Goal: Information Seeking & Learning: Learn about a topic

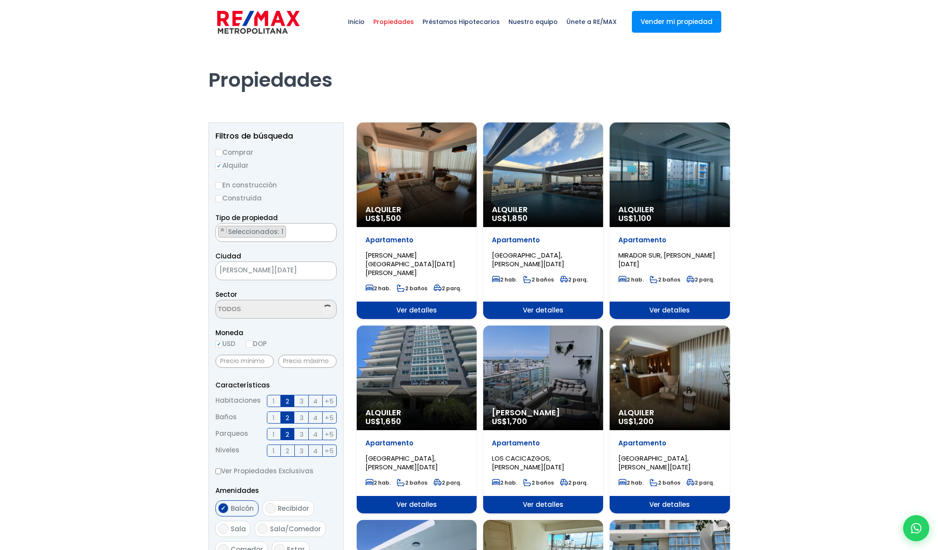
click at [304, 401] on label "3" at bounding box center [302, 401] width 14 height 12
click at [0, 0] on input "3" at bounding box center [0, 0] width 0 height 0
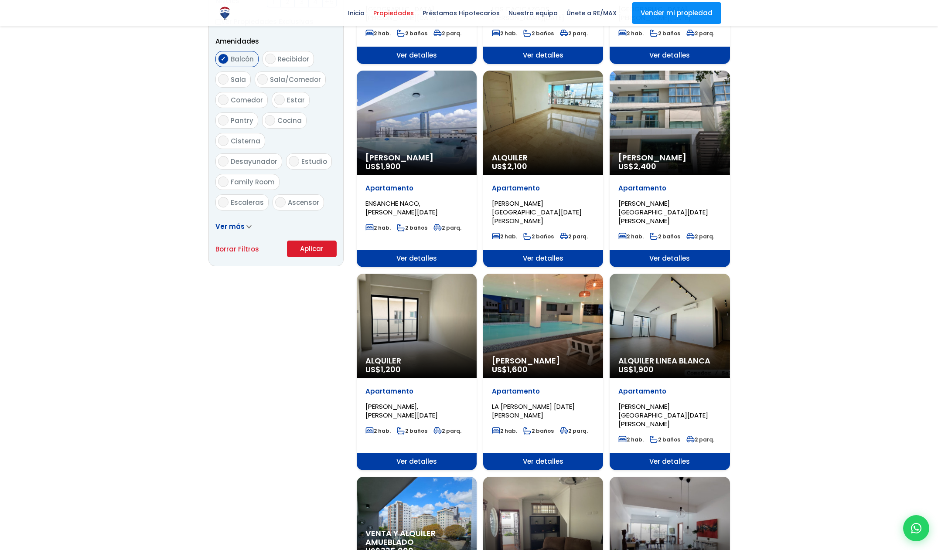
scroll to position [449, 0]
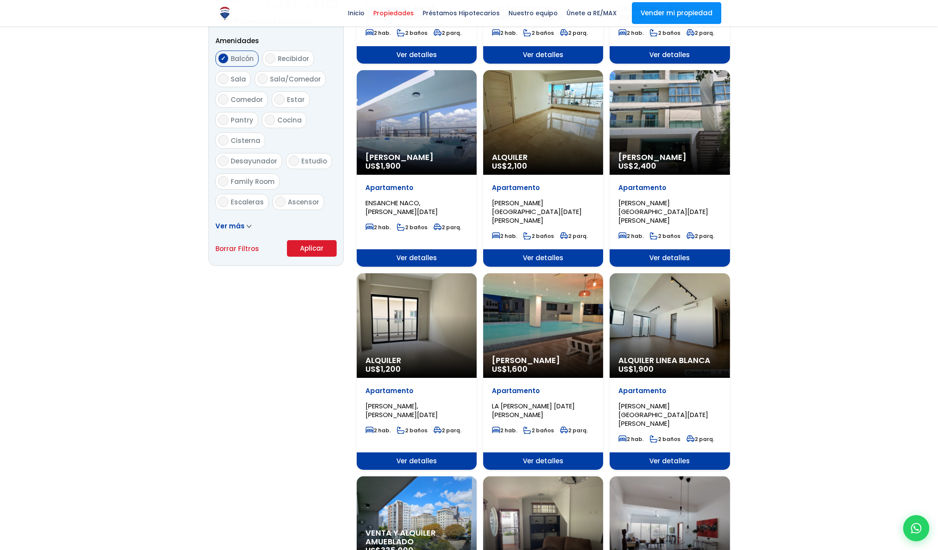
click at [320, 251] on button "Aplicar" at bounding box center [312, 248] width 50 height 17
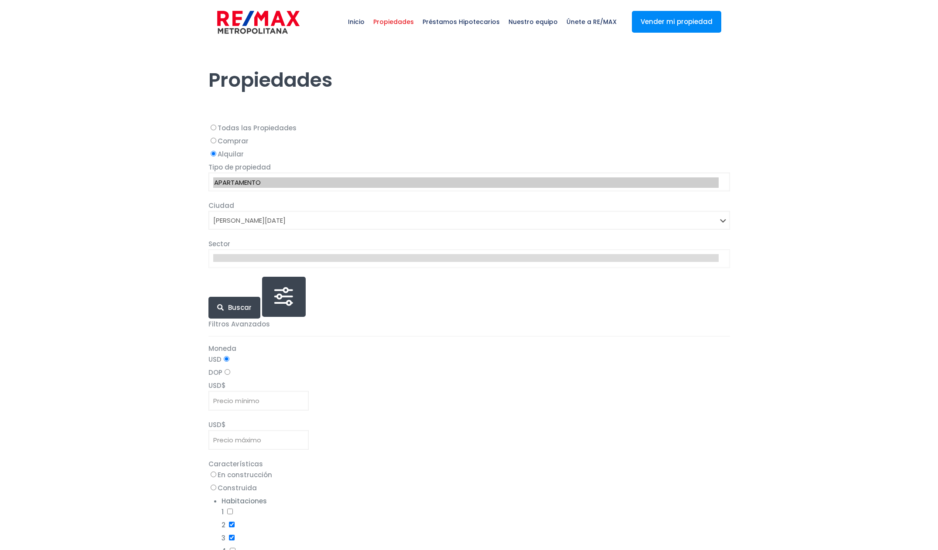
select select "1"
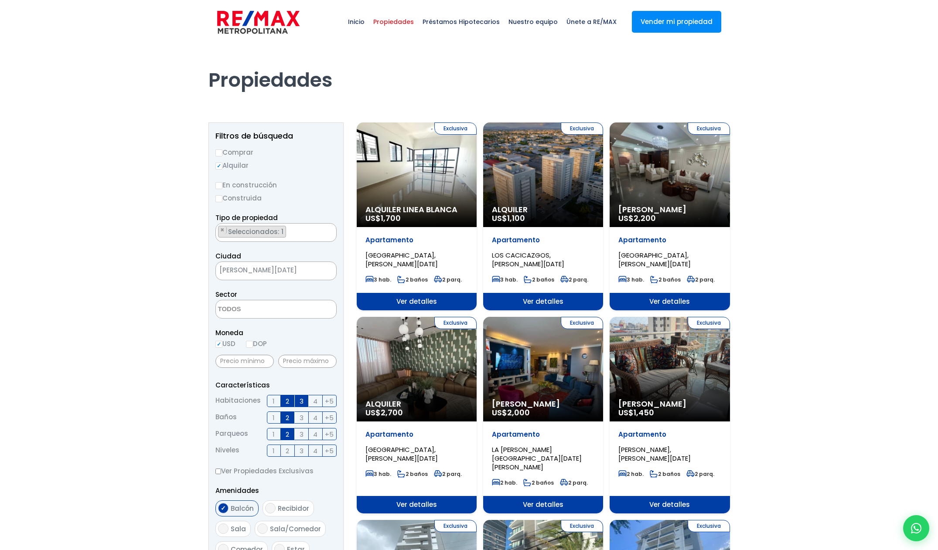
click at [436, 177] on div "Exclusiva Alquiler Linea Blanca US$ 1,700" at bounding box center [417, 175] width 120 height 105
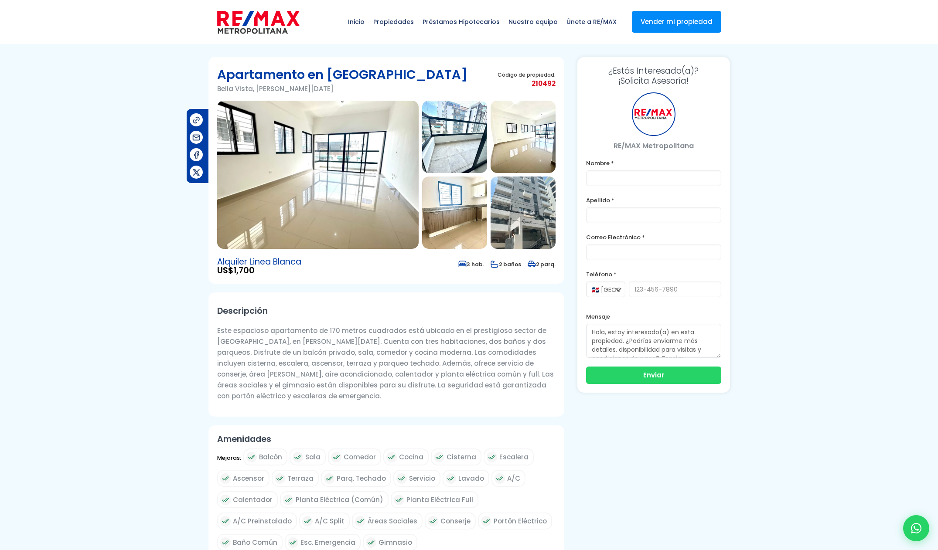
click at [360, 187] on img at bounding box center [317, 175] width 201 height 148
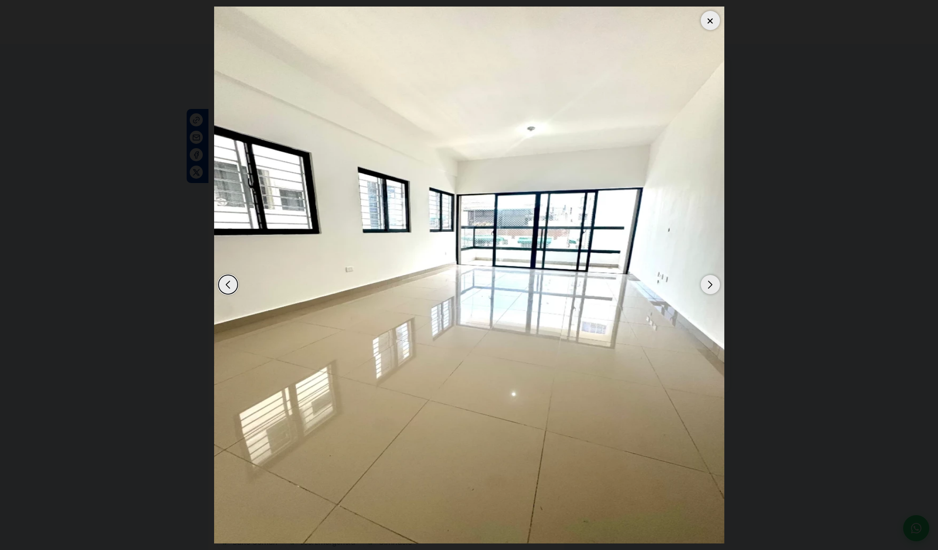
click at [710, 283] on div "Next slide" at bounding box center [710, 284] width 19 height 19
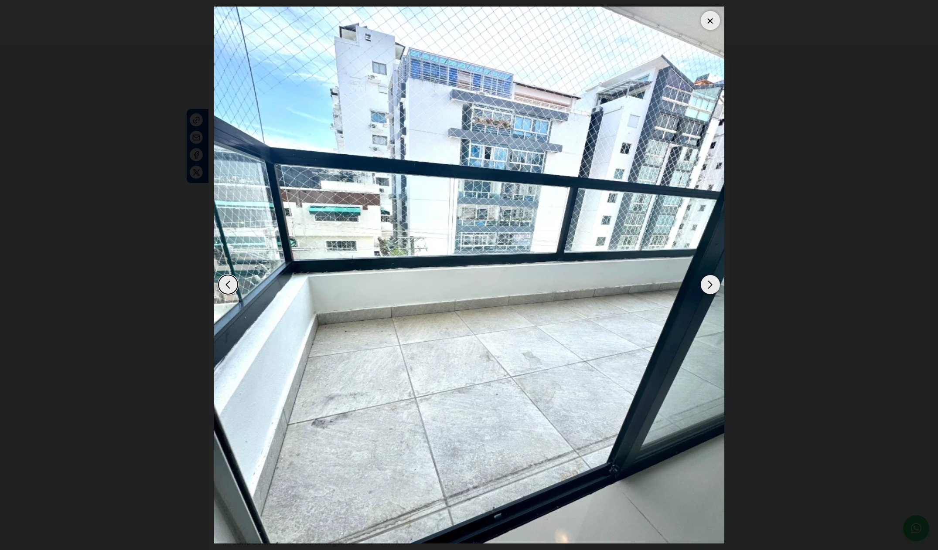
click at [709, 285] on div "Next slide" at bounding box center [710, 284] width 19 height 19
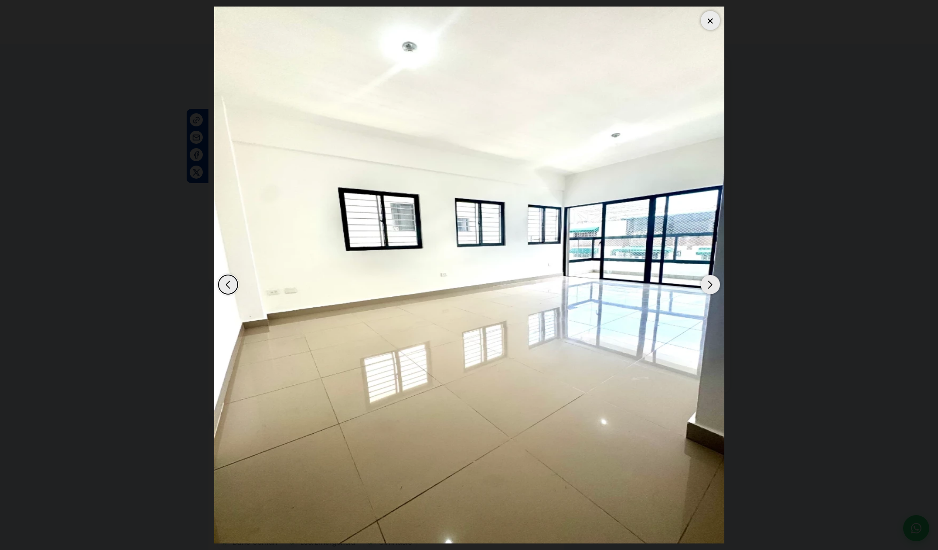
click at [709, 285] on div "Next slide" at bounding box center [710, 284] width 19 height 19
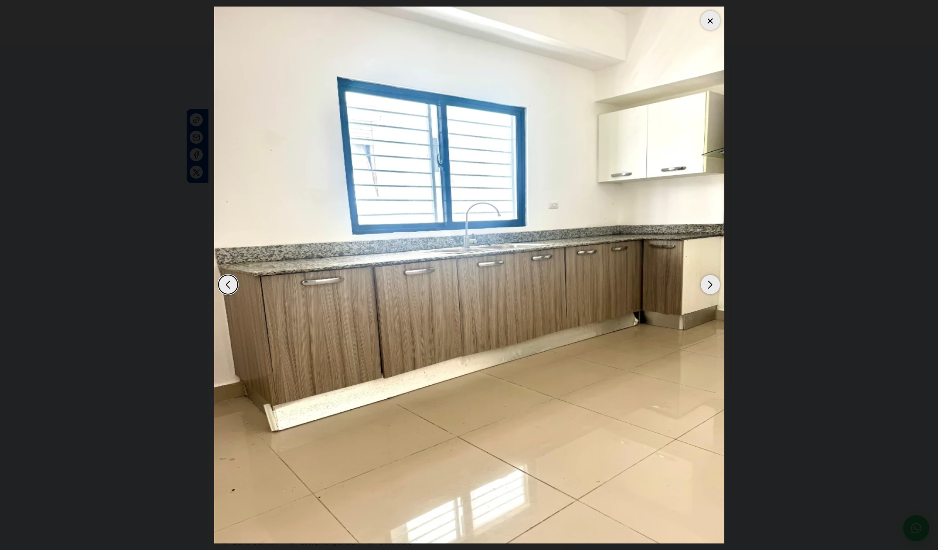
click at [709, 285] on div "Next slide" at bounding box center [710, 284] width 19 height 19
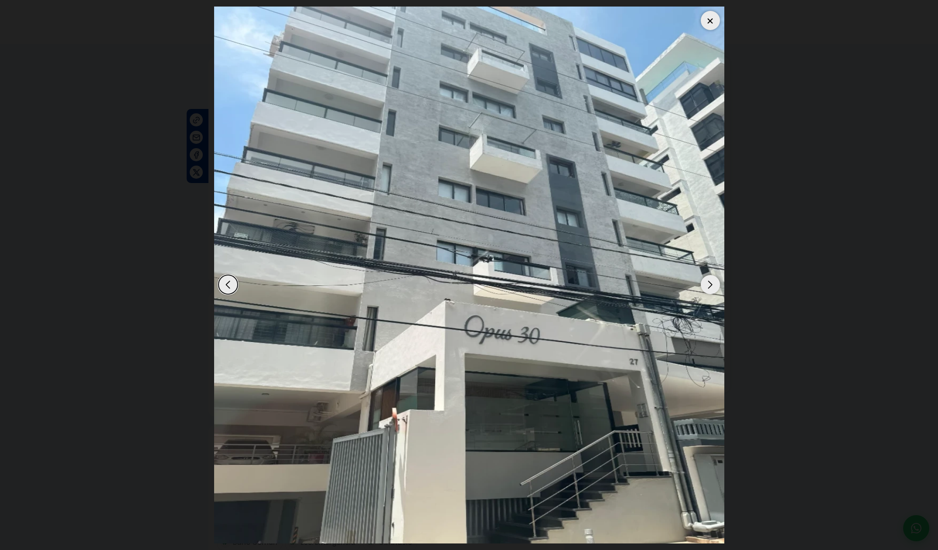
click at [709, 285] on div "Next slide" at bounding box center [710, 284] width 19 height 19
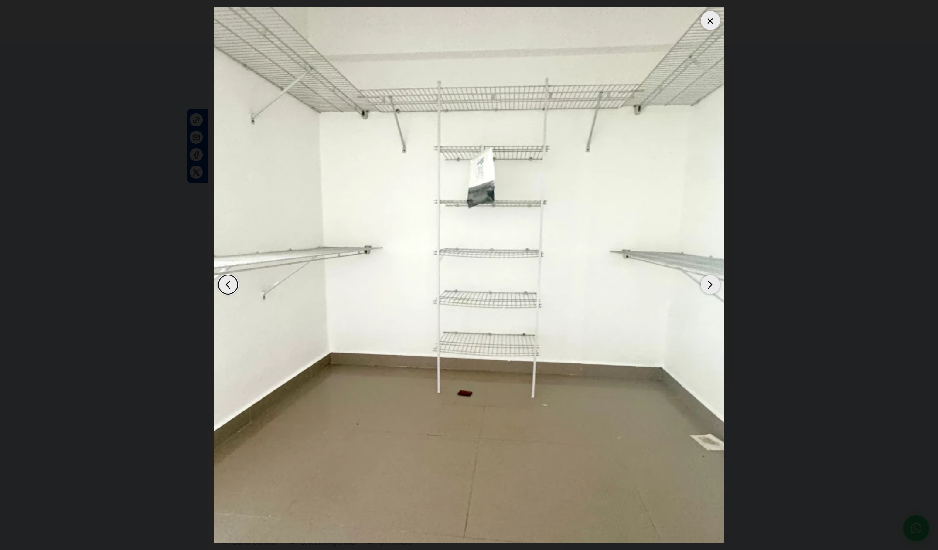
click at [709, 285] on div "Next slide" at bounding box center [710, 284] width 19 height 19
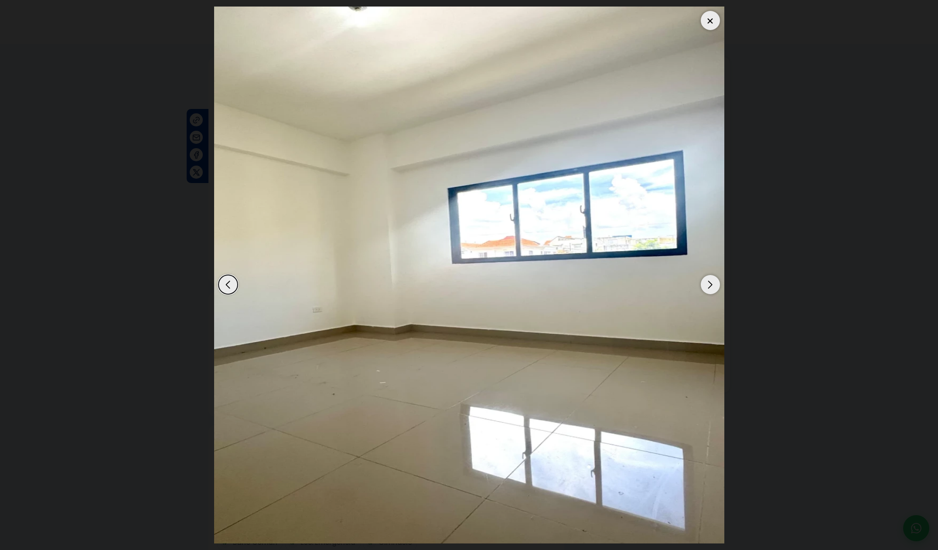
click at [709, 285] on div "Next slide" at bounding box center [710, 284] width 19 height 19
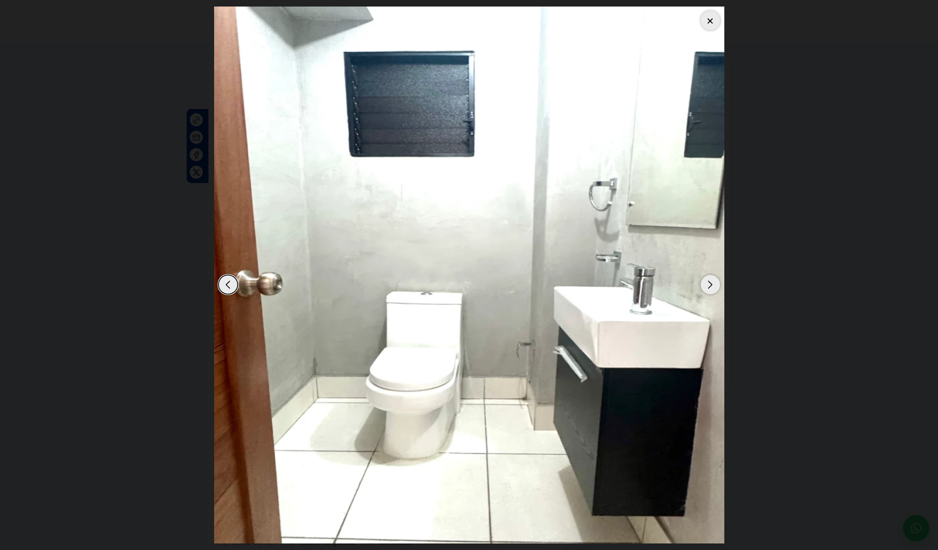
click at [709, 285] on div "Next slide" at bounding box center [710, 284] width 19 height 19
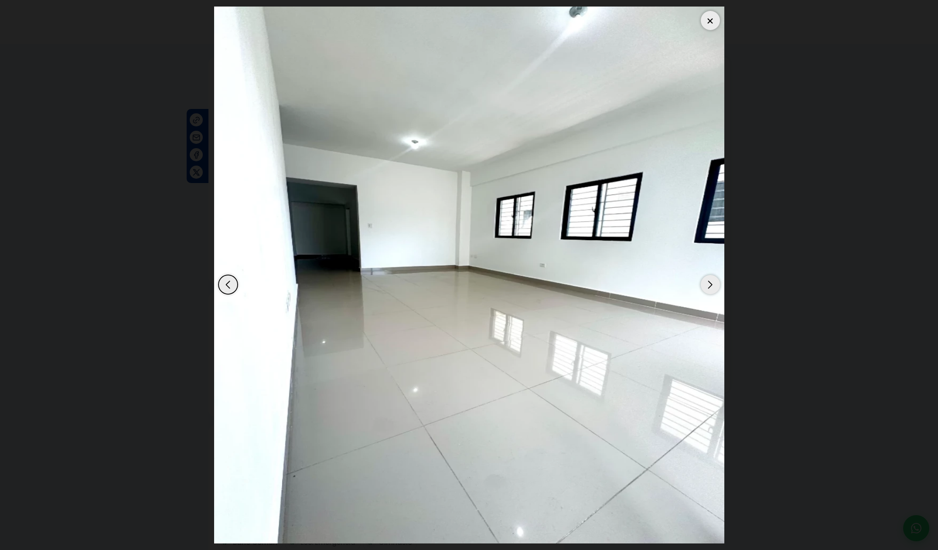
click at [709, 285] on div "Next slide" at bounding box center [710, 284] width 19 height 19
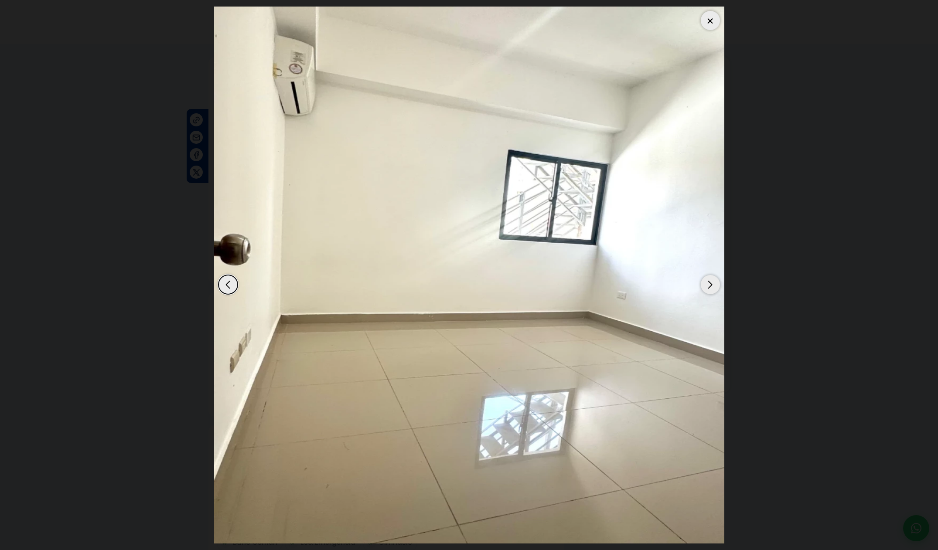
click at [709, 285] on div "Next slide" at bounding box center [710, 284] width 19 height 19
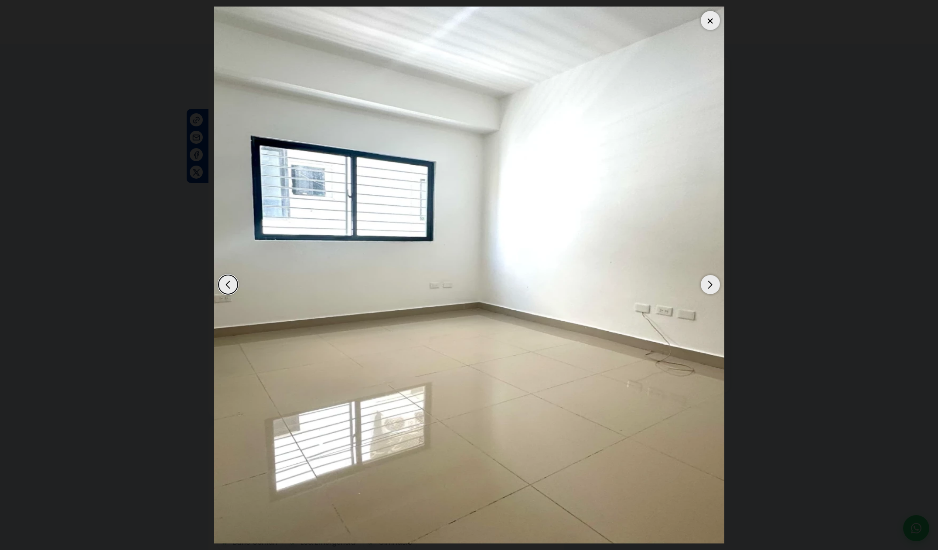
click at [708, 283] on div "Next slide" at bounding box center [710, 284] width 19 height 19
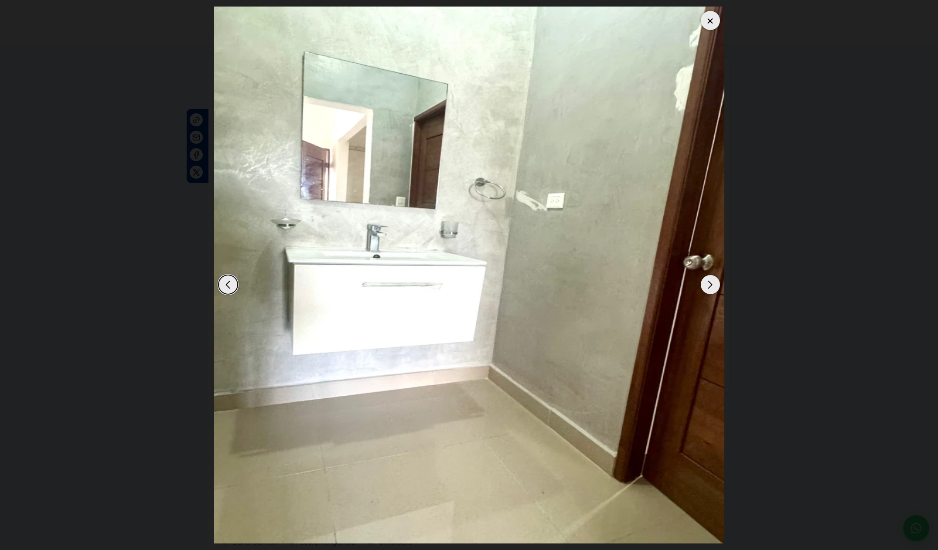
click at [708, 283] on div "Next slide" at bounding box center [710, 284] width 19 height 19
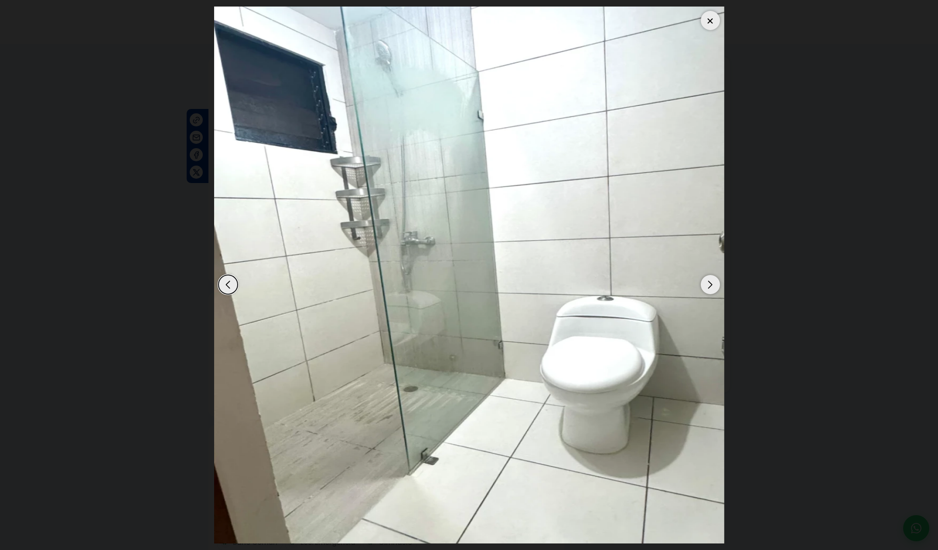
click at [708, 283] on div "Next slide" at bounding box center [710, 284] width 19 height 19
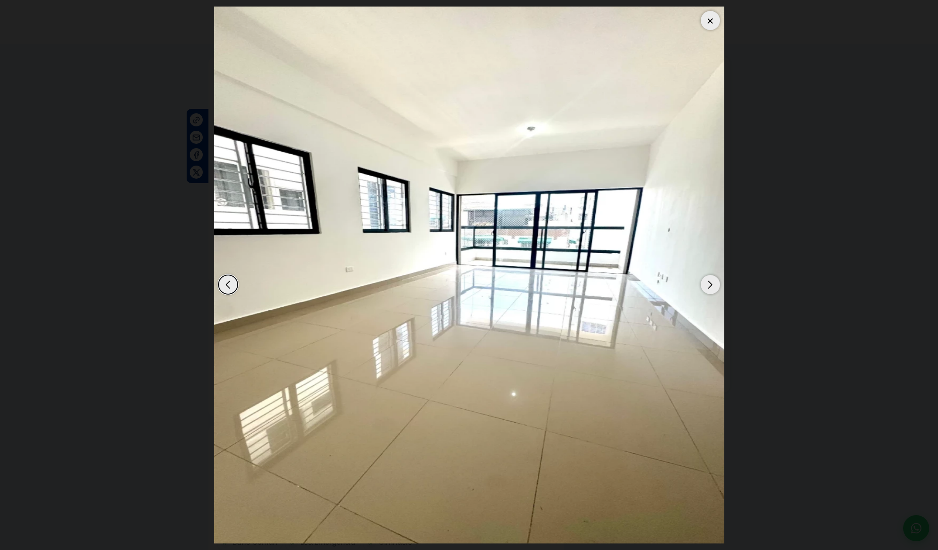
click at [708, 283] on div "Next slide" at bounding box center [710, 284] width 19 height 19
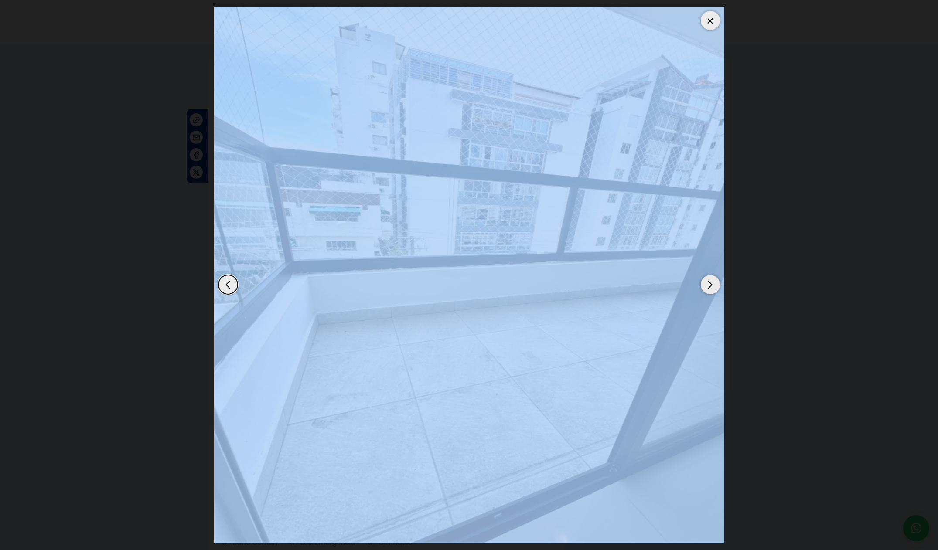
click at [708, 283] on div "Next slide" at bounding box center [710, 284] width 19 height 19
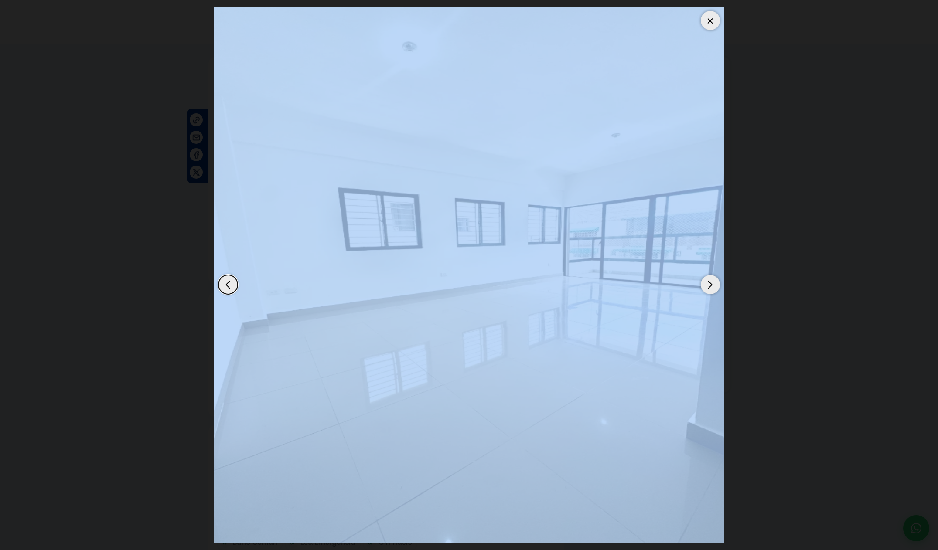
click at [711, 26] on div at bounding box center [710, 20] width 19 height 19
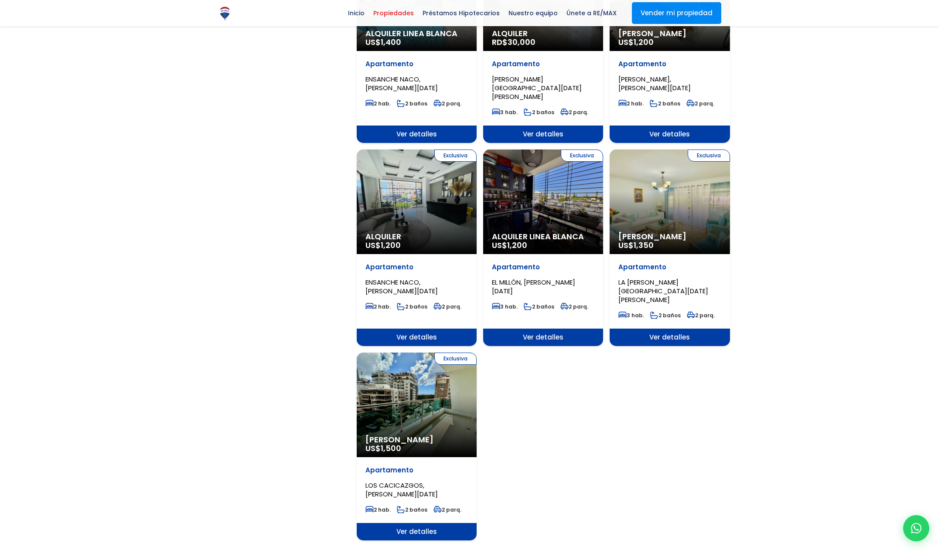
scroll to position [877, 0]
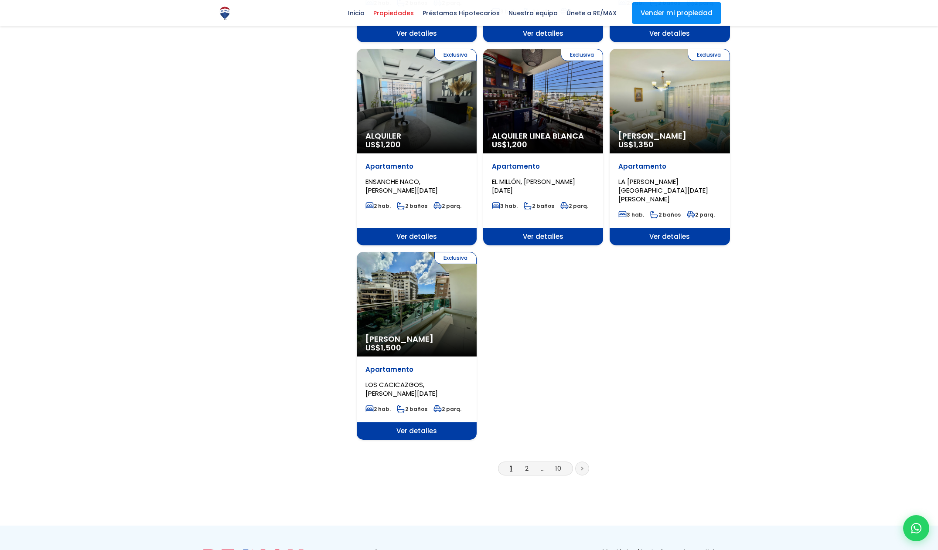
click at [521, 463] on li "2" at bounding box center [527, 468] width 14 height 11
click at [525, 464] on link "2" at bounding box center [526, 468] width 3 height 9
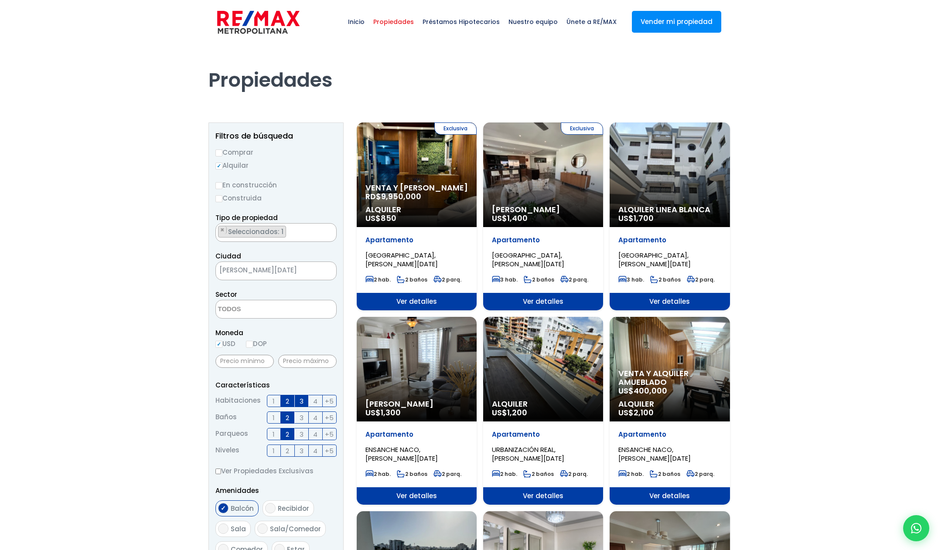
click at [286, 400] on span "2" at bounding box center [287, 401] width 3 height 11
click at [0, 0] on input "2" at bounding box center [0, 0] width 0 height 0
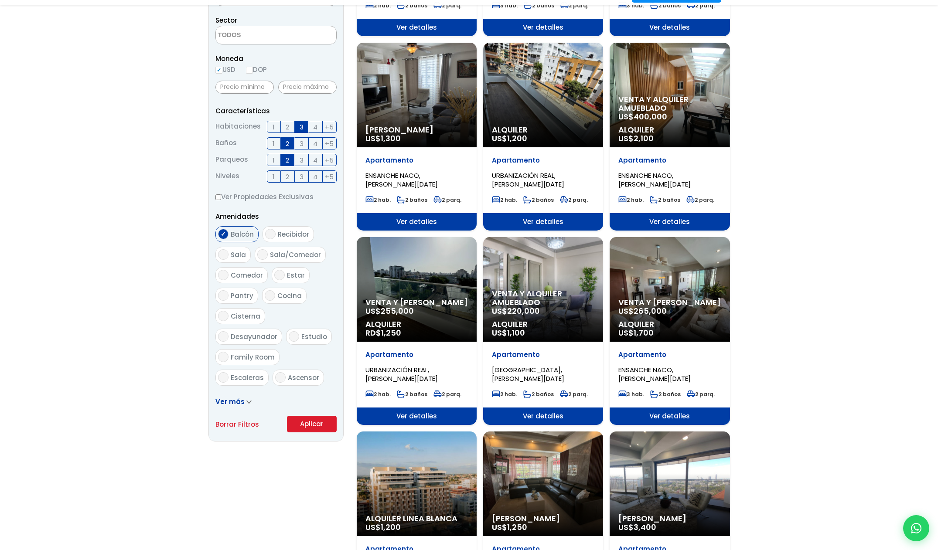
scroll to position [435, 0]
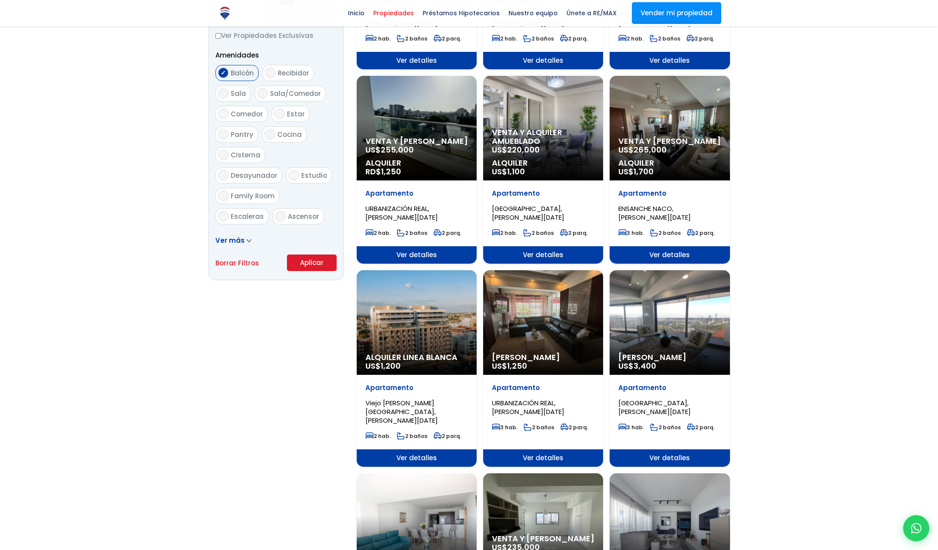
click at [315, 267] on button "Aplicar" at bounding box center [312, 263] width 50 height 17
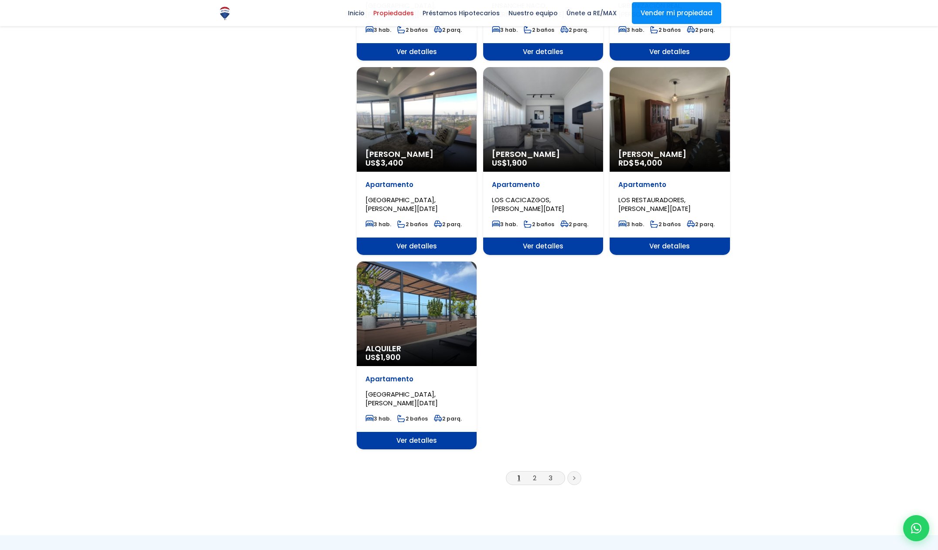
scroll to position [853, 0]
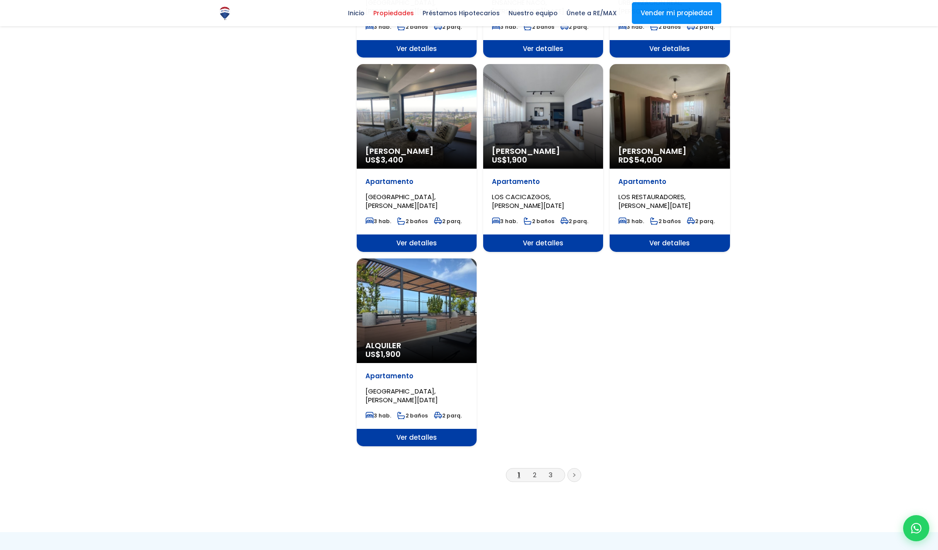
click at [537, 470] on li "2" at bounding box center [535, 475] width 14 height 11
click at [533, 470] on link "2" at bounding box center [534, 474] width 3 height 9
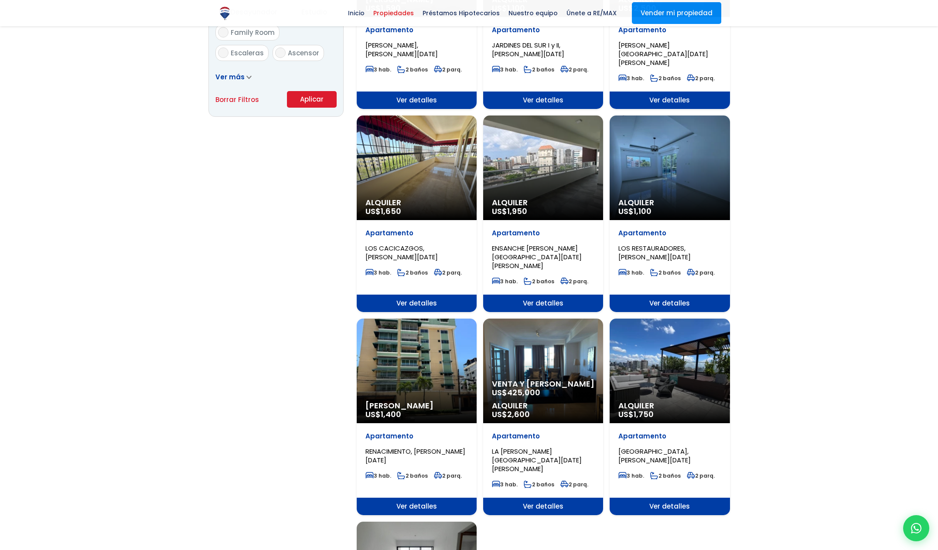
scroll to position [765, 0]
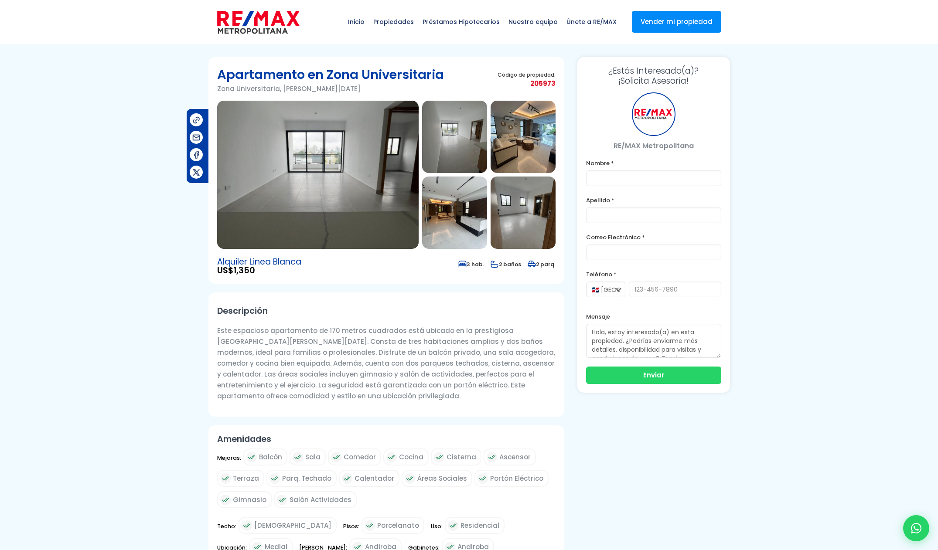
click at [302, 146] on img at bounding box center [317, 175] width 201 height 148
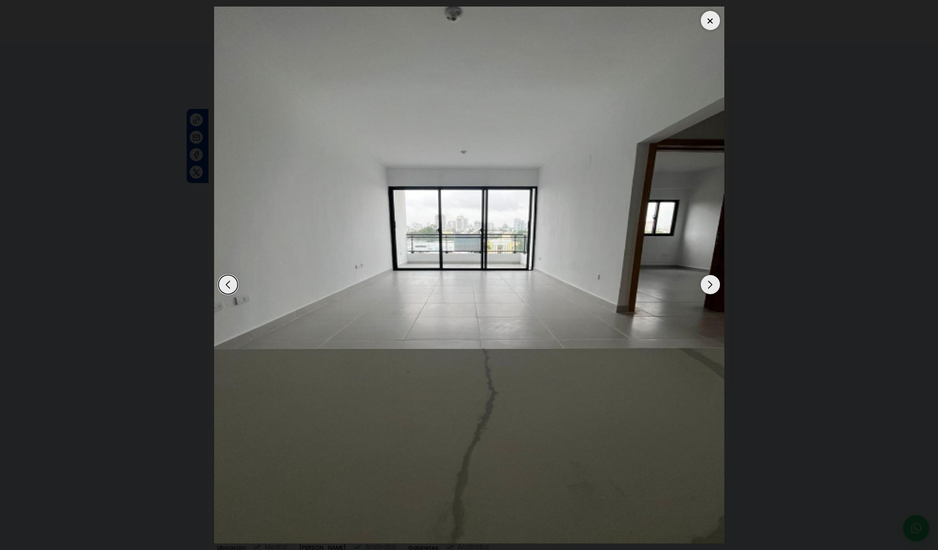
click at [712, 289] on div "Next slide" at bounding box center [710, 284] width 19 height 19
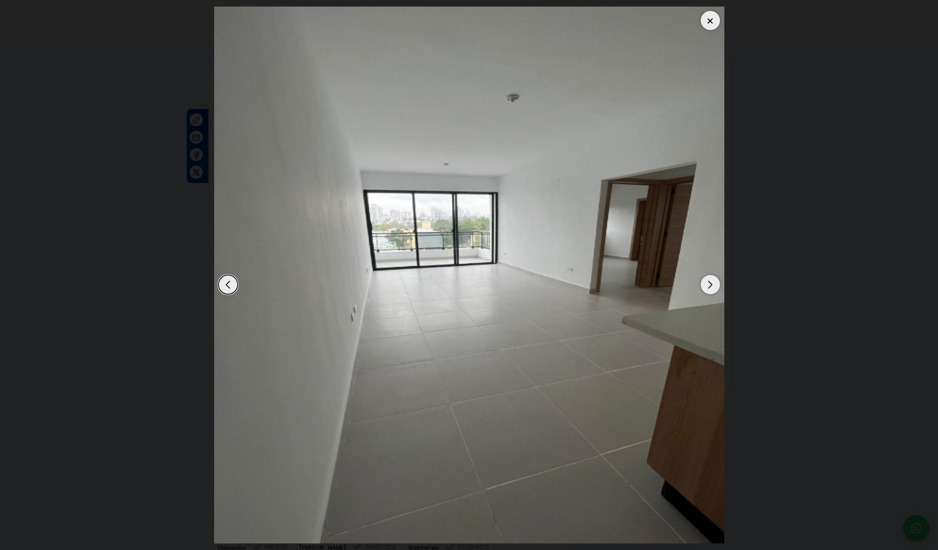
click at [712, 289] on div "Next slide" at bounding box center [710, 284] width 19 height 19
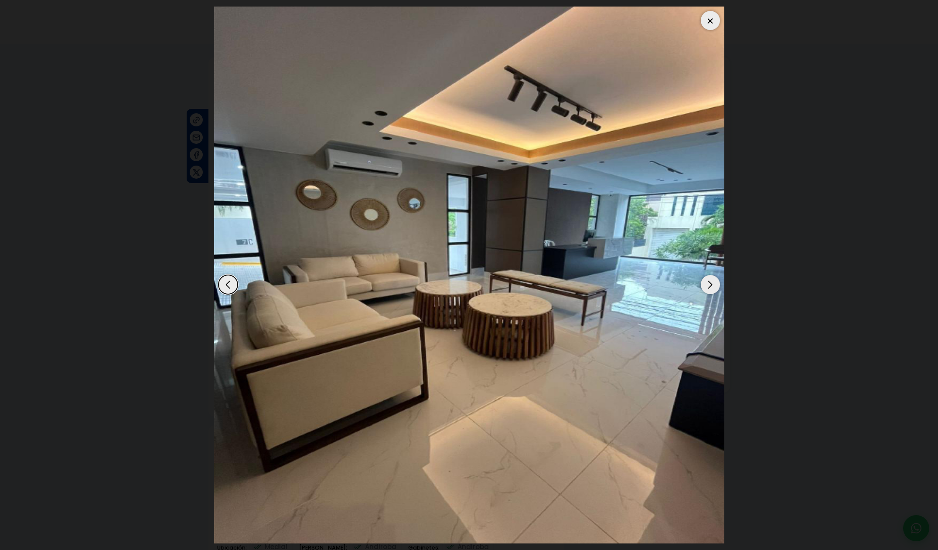
click at [712, 289] on div "Next slide" at bounding box center [710, 284] width 19 height 19
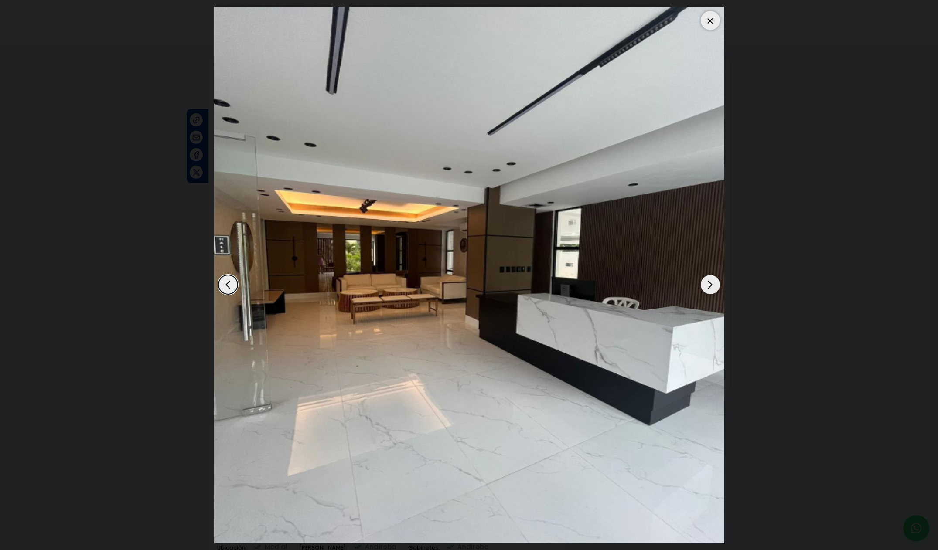
click at [712, 289] on div "Next slide" at bounding box center [710, 284] width 19 height 19
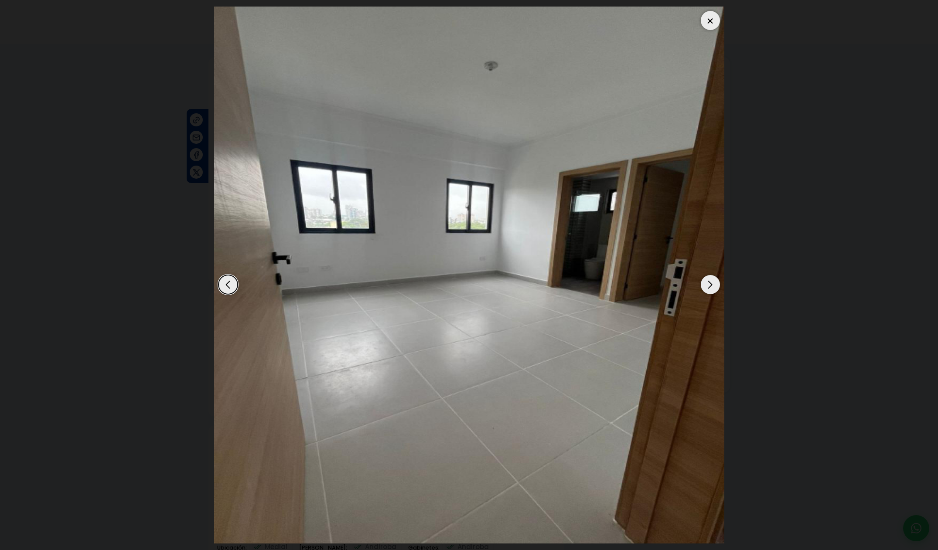
click at [712, 289] on div "Next slide" at bounding box center [710, 284] width 19 height 19
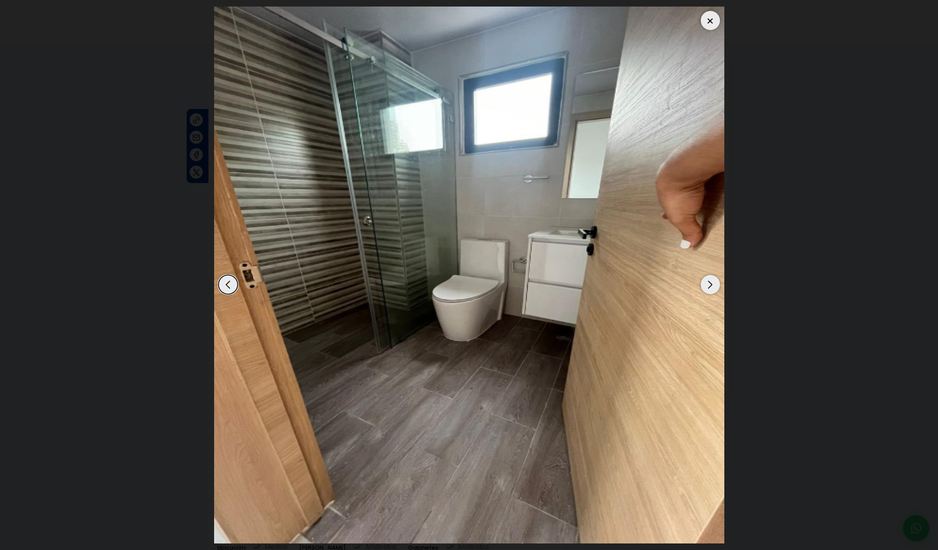
click at [712, 289] on div "Next slide" at bounding box center [710, 284] width 19 height 19
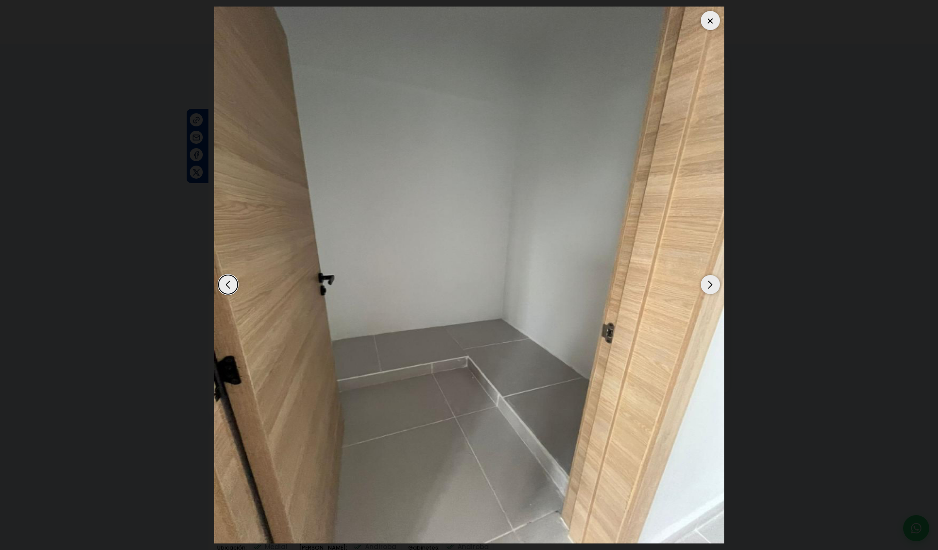
click at [712, 289] on div "Next slide" at bounding box center [710, 284] width 19 height 19
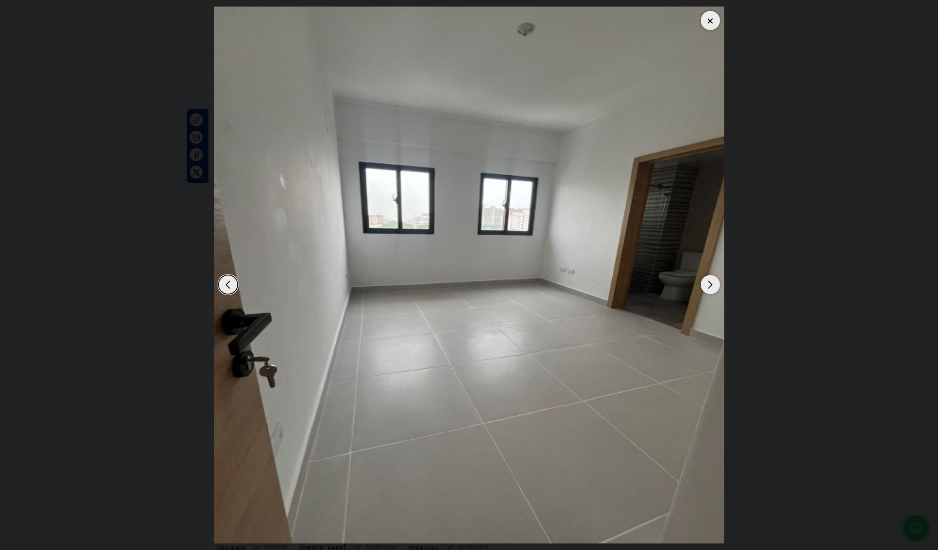
click at [712, 289] on div "Next slide" at bounding box center [710, 284] width 19 height 19
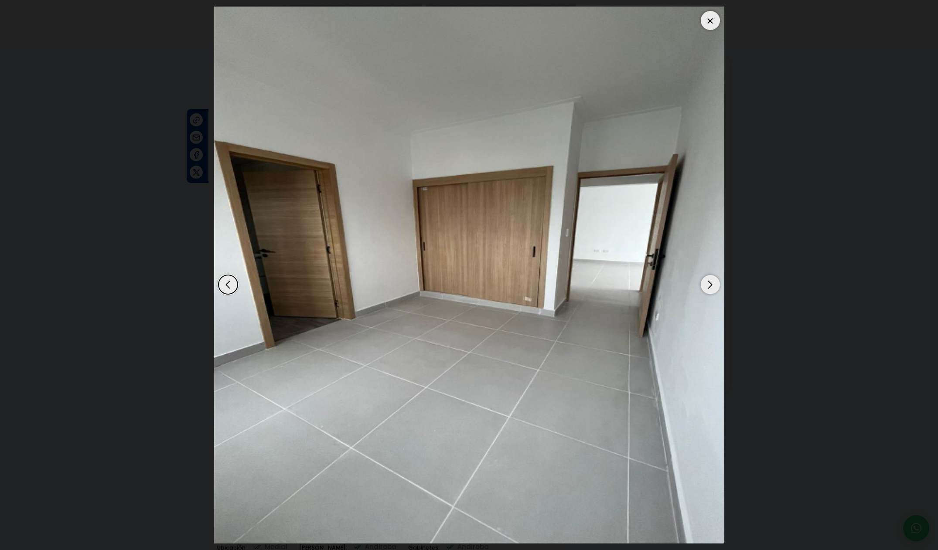
click at [704, 19] on div at bounding box center [710, 20] width 19 height 19
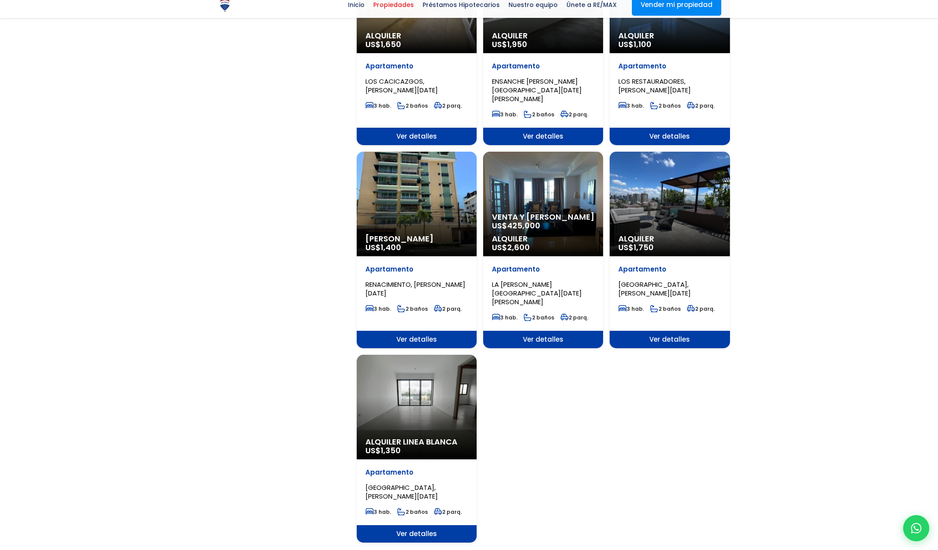
scroll to position [765, 0]
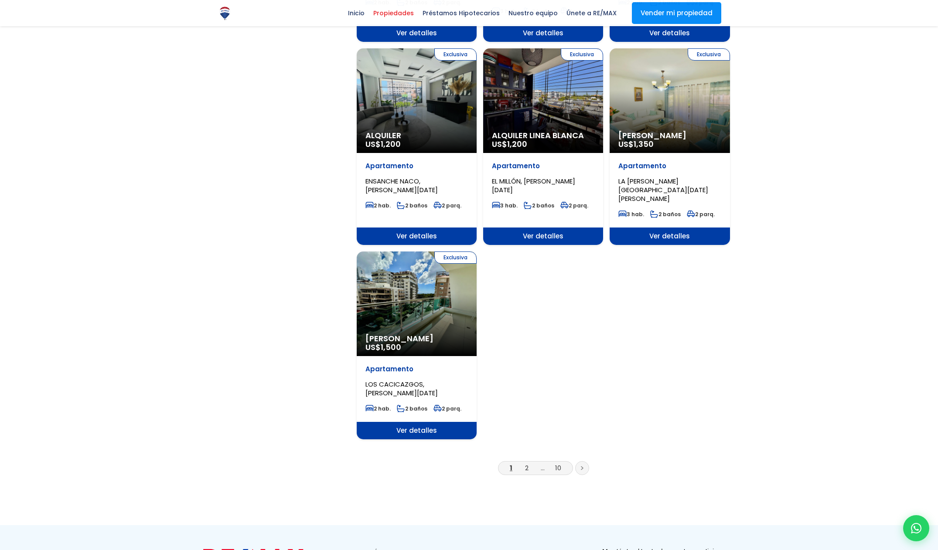
scroll to position [877, 0]
